Goal: Transaction & Acquisition: Purchase product/service

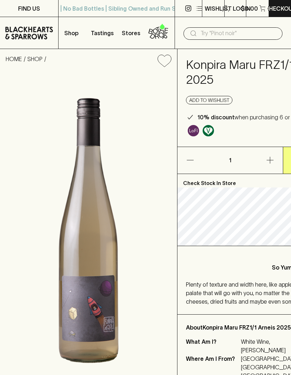
click at [70, 29] on p "Shop" at bounding box center [71, 33] width 14 height 9
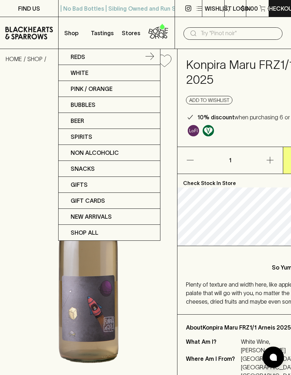
click at [72, 61] on link "Reds" at bounding box center [110, 57] width 102 height 16
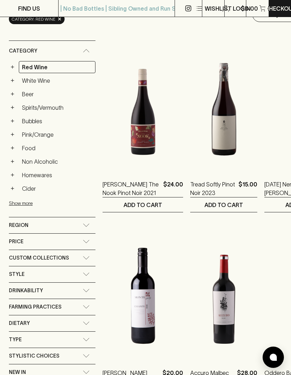
scroll to position [193, 0]
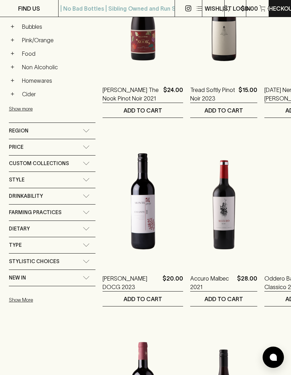
click at [25, 192] on span "Drinkability" at bounding box center [26, 196] width 34 height 9
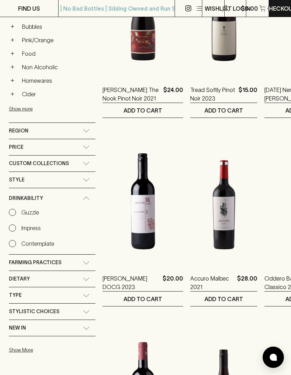
scroll to position [86, 0]
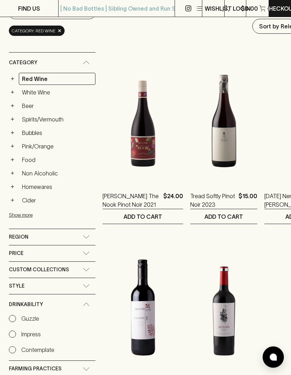
click at [14, 76] on button "+" at bounding box center [12, 79] width 7 height 7
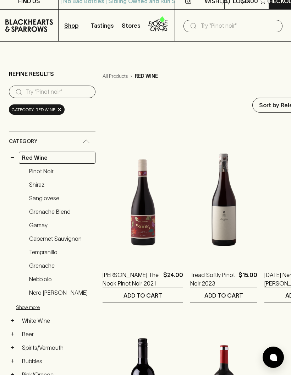
scroll to position [0, 0]
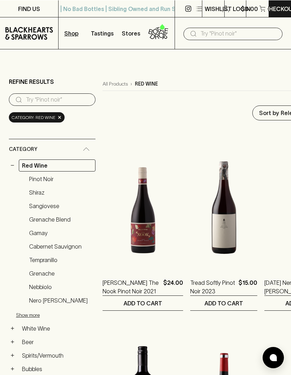
click at [29, 94] on input "search" at bounding box center [58, 99] width 64 height 11
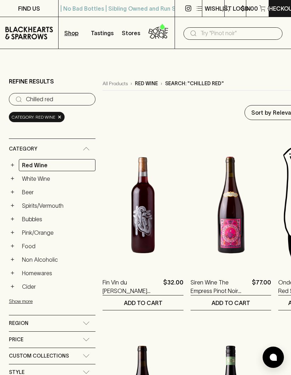
type input "Chilled red"
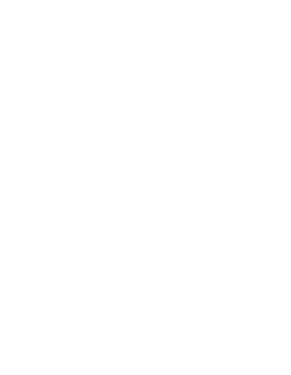
scroll to position [0, 5]
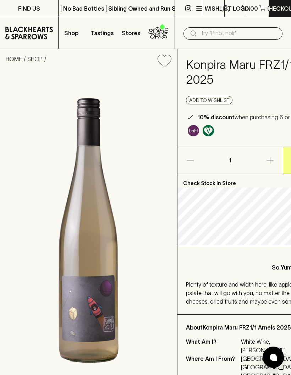
click at [0, 163] on img at bounding box center [88, 231] width 177 height 316
click at [64, 28] on button "Shop" at bounding box center [73, 33] width 29 height 32
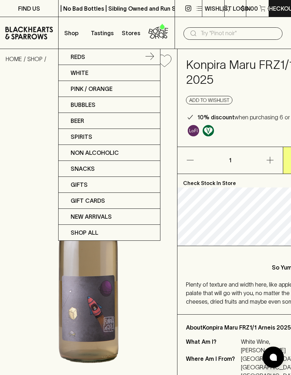
click at [70, 57] on link "Reds" at bounding box center [110, 57] width 102 height 16
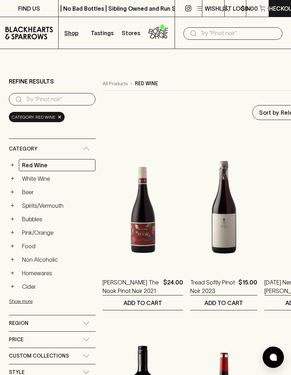
click at [15, 162] on button "+" at bounding box center [12, 165] width 7 height 7
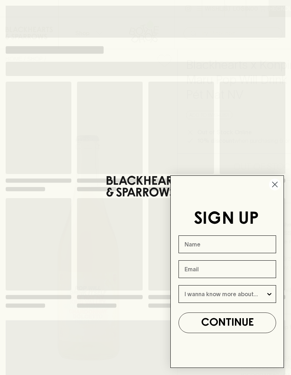
click at [276, 187] on circle "Close dialog" at bounding box center [275, 185] width 12 height 12
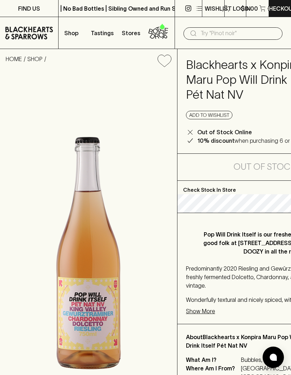
click at [75, 34] on p "Shop" at bounding box center [71, 33] width 14 height 9
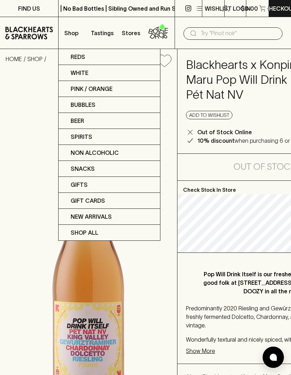
click at [21, 36] on div at bounding box center [145, 187] width 291 height 375
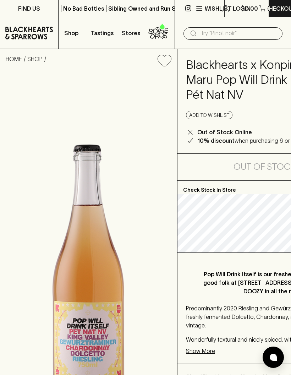
click at [10, 59] on link "HOME" at bounding box center [14, 59] width 16 height 6
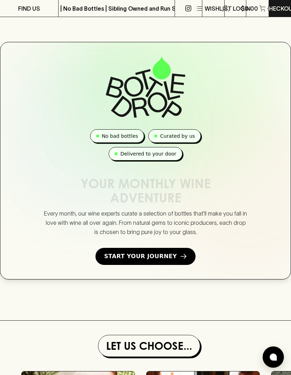
scroll to position [147, 0]
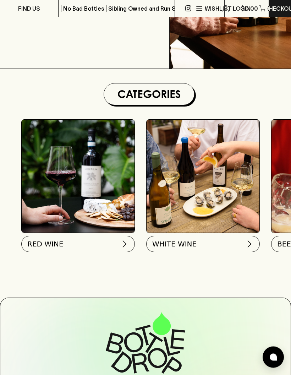
click at [44, 249] on button "RED WINE" at bounding box center [78, 244] width 114 height 16
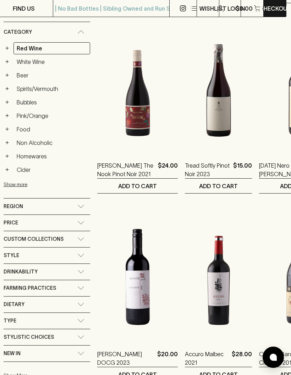
scroll to position [0, 5]
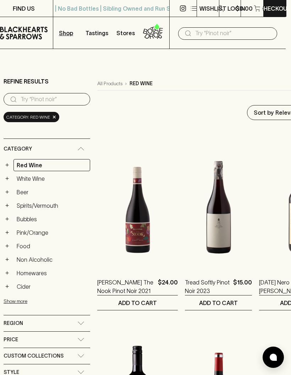
click at [9, 162] on button "+" at bounding box center [7, 165] width 7 height 7
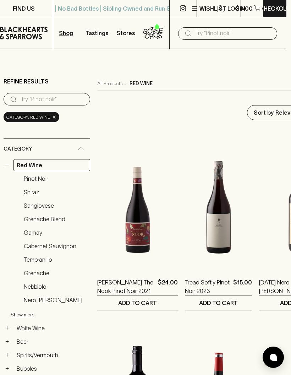
click at [194, 7] on icon "button" at bounding box center [194, 6] width 5 height 0
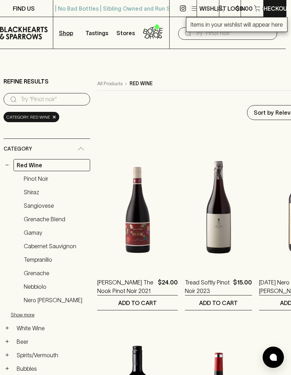
click at [69, 33] on div at bounding box center [145, 187] width 291 height 375
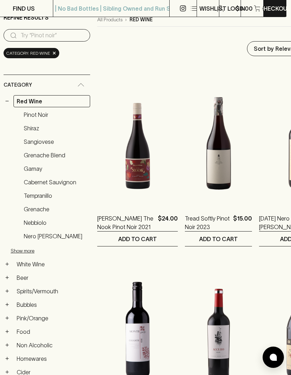
scroll to position [64, 5]
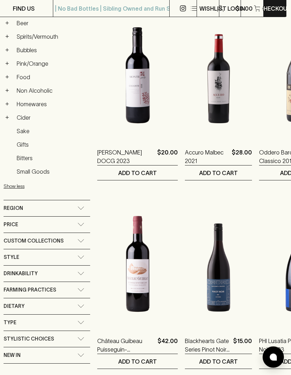
scroll to position [320, 5]
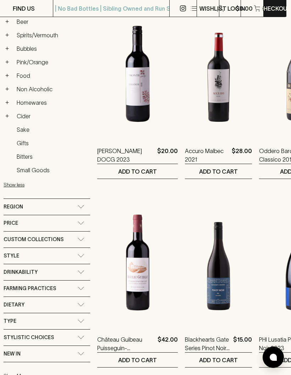
click at [16, 237] on div "Custom Collections" at bounding box center [47, 240] width 87 height 16
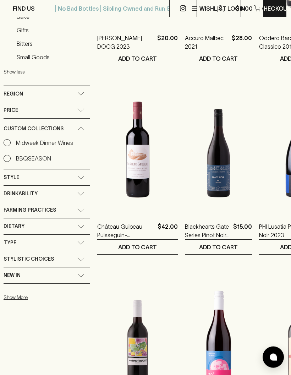
scroll to position [433, 5]
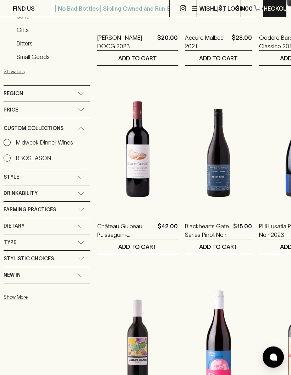
click at [12, 89] on div "Region" at bounding box center [47, 94] width 87 height 16
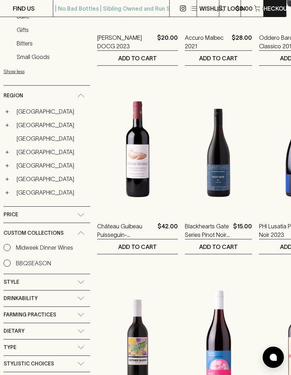
click at [7, 244] on input "Midweek Dinner Wines" at bounding box center [7, 247] width 7 height 7
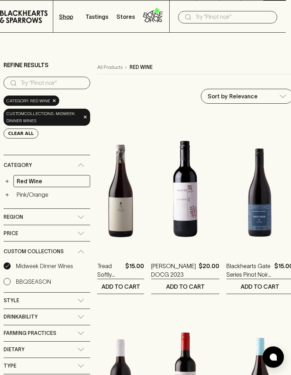
scroll to position [0, 5]
